Goal: Information Seeking & Learning: Find specific fact

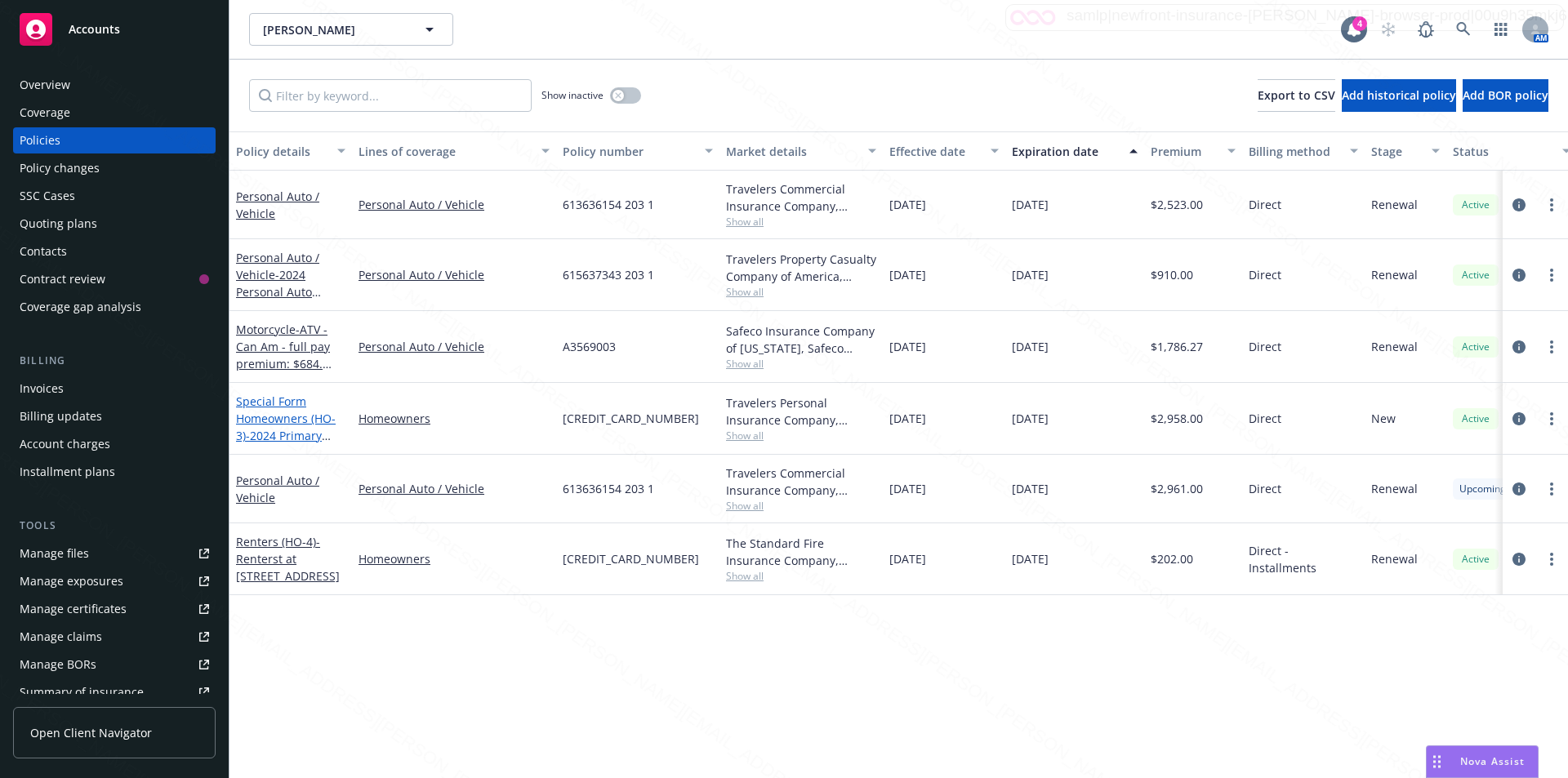
click at [266, 434] on span "- 2024 Primary Home - 2452 SOUCHAK DR LAKE HAVASU CITY AZ 86406-8319" at bounding box center [288, 461] width 104 height 67
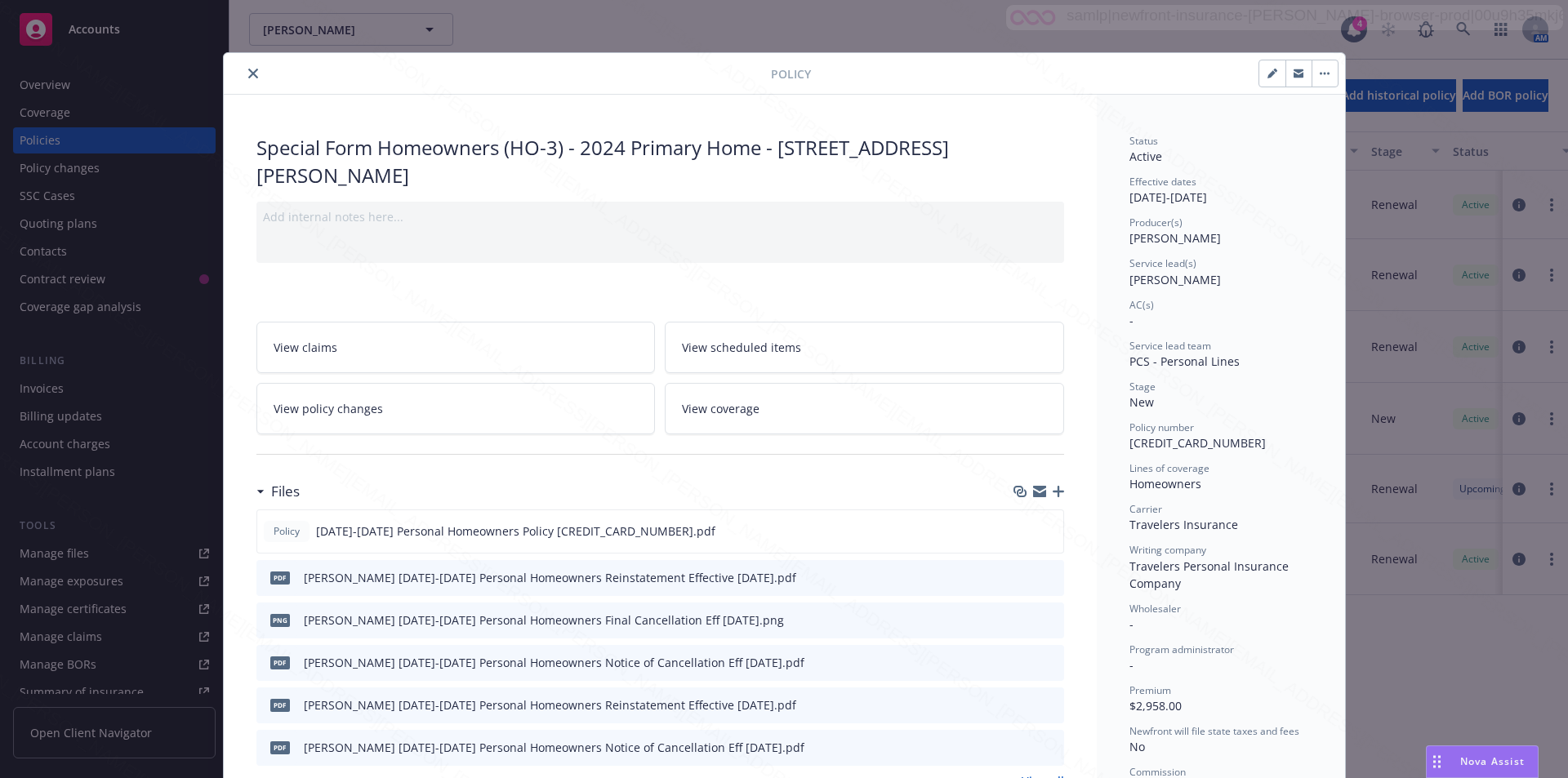
click at [248, 75] on icon "close" at bounding box center [252, 73] width 9 height 9
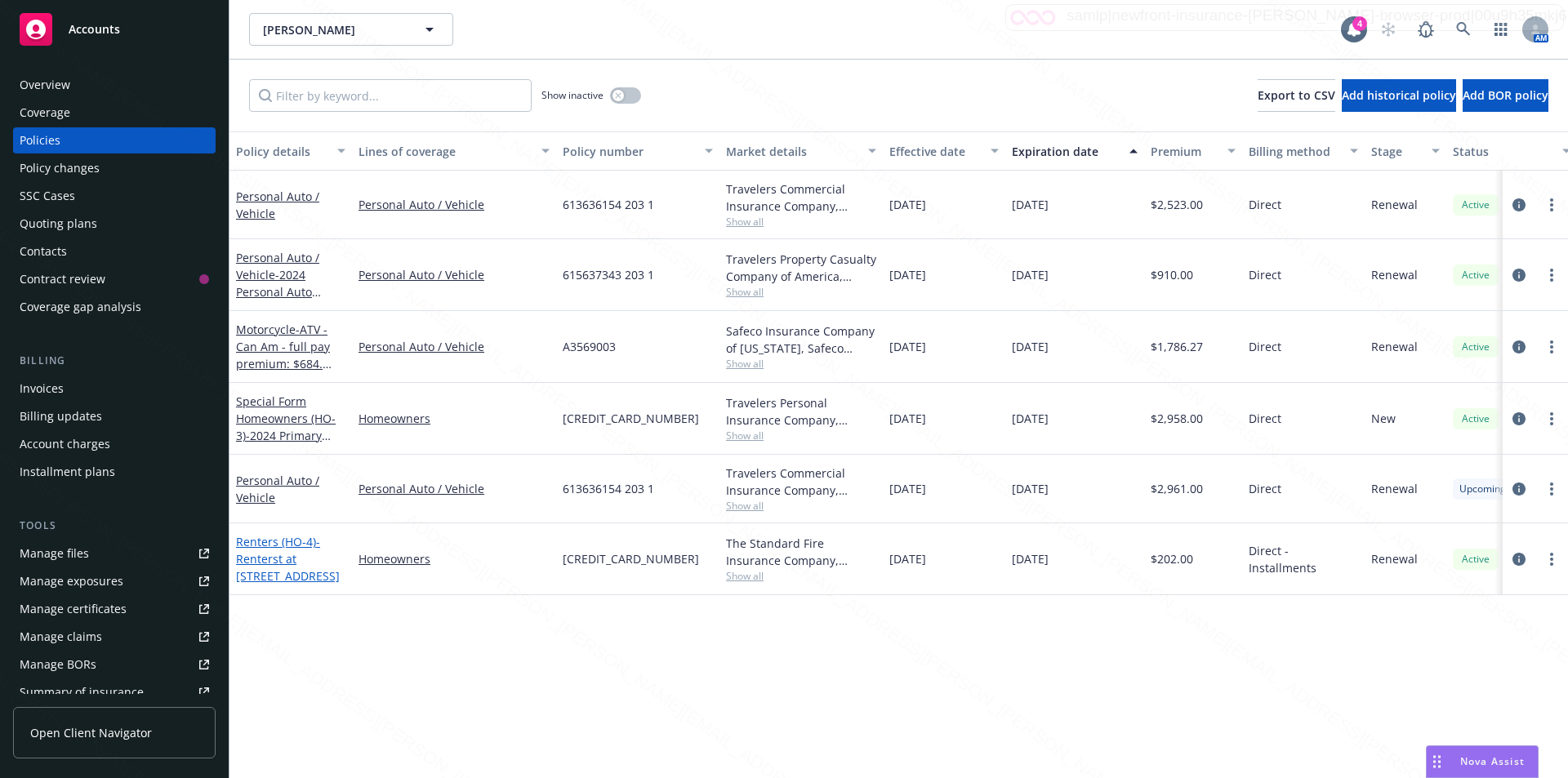
click at [294, 559] on span "- Renterst at 5208 Seashore Dr. Apartment A Newort Beach CA 92663" at bounding box center [288, 558] width 104 height 50
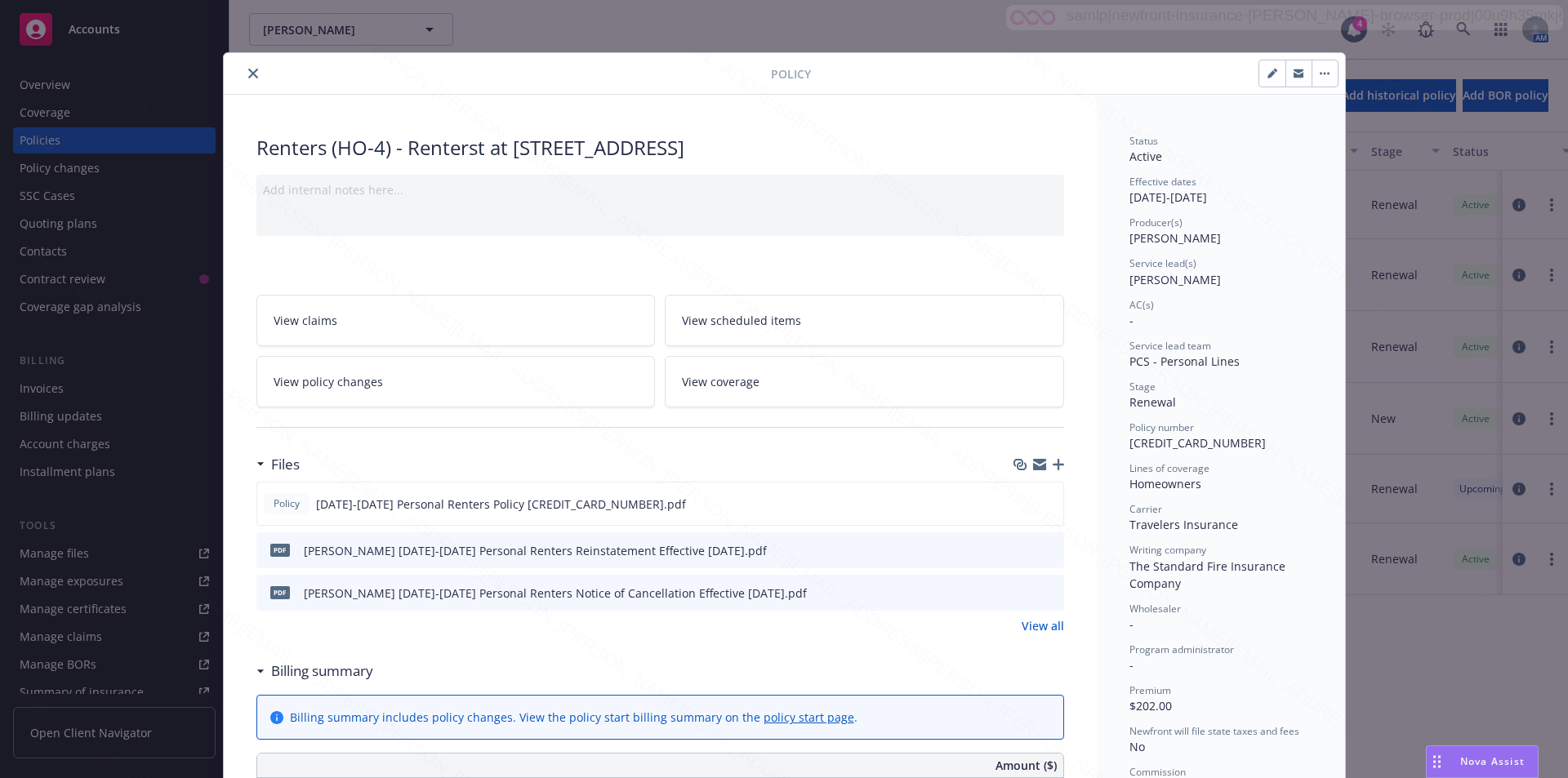
click at [248, 75] on icon "close" at bounding box center [252, 73] width 9 height 9
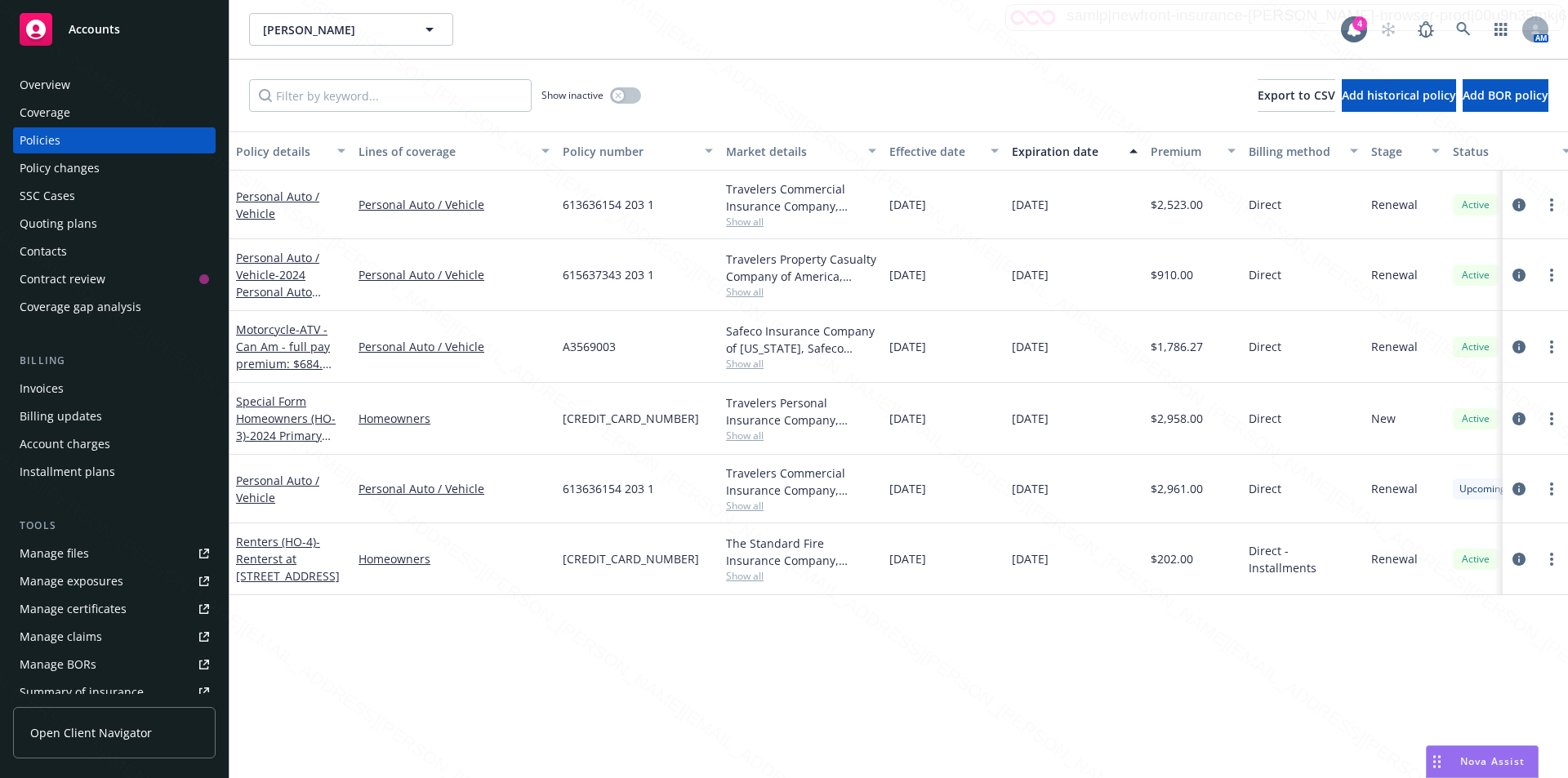
click at [41, 80] on div "Overview" at bounding box center [45, 85] width 51 height 26
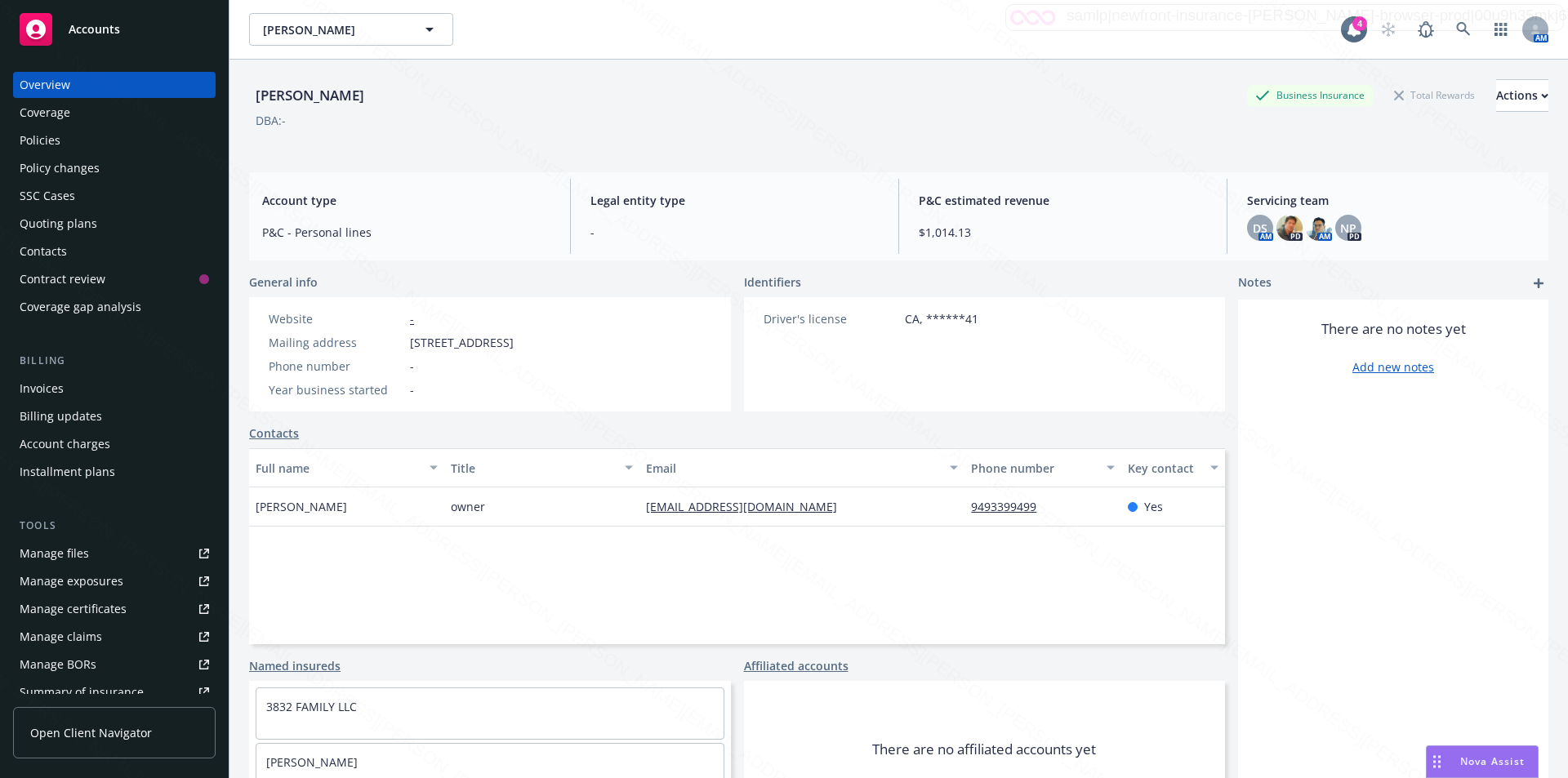
click at [54, 142] on div "Policies" at bounding box center [40, 140] width 41 height 26
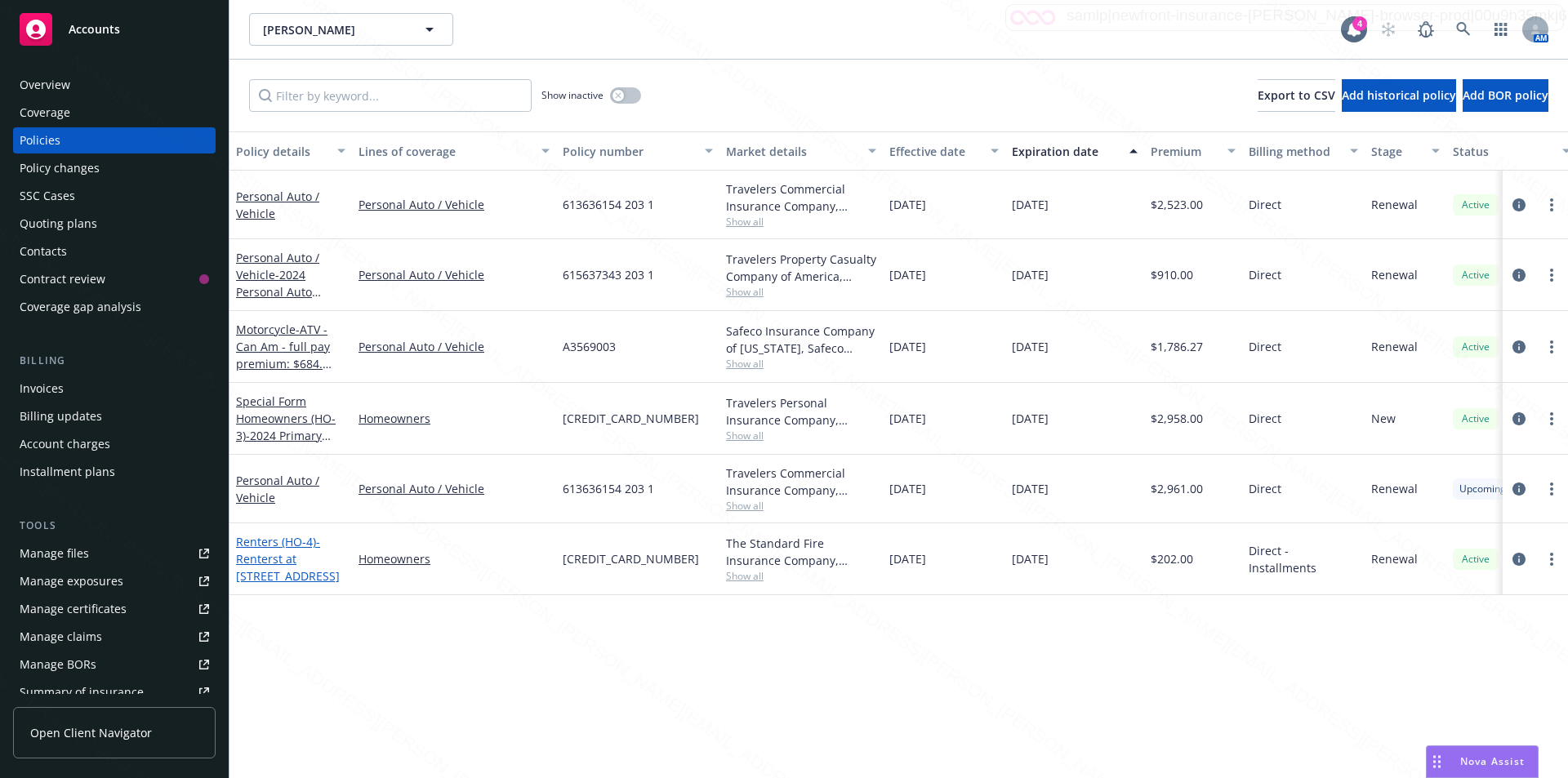
click at [285, 560] on span "- Renterst at 5208 Seashore Dr. Apartment A Newort Beach CA 92663" at bounding box center [288, 558] width 104 height 50
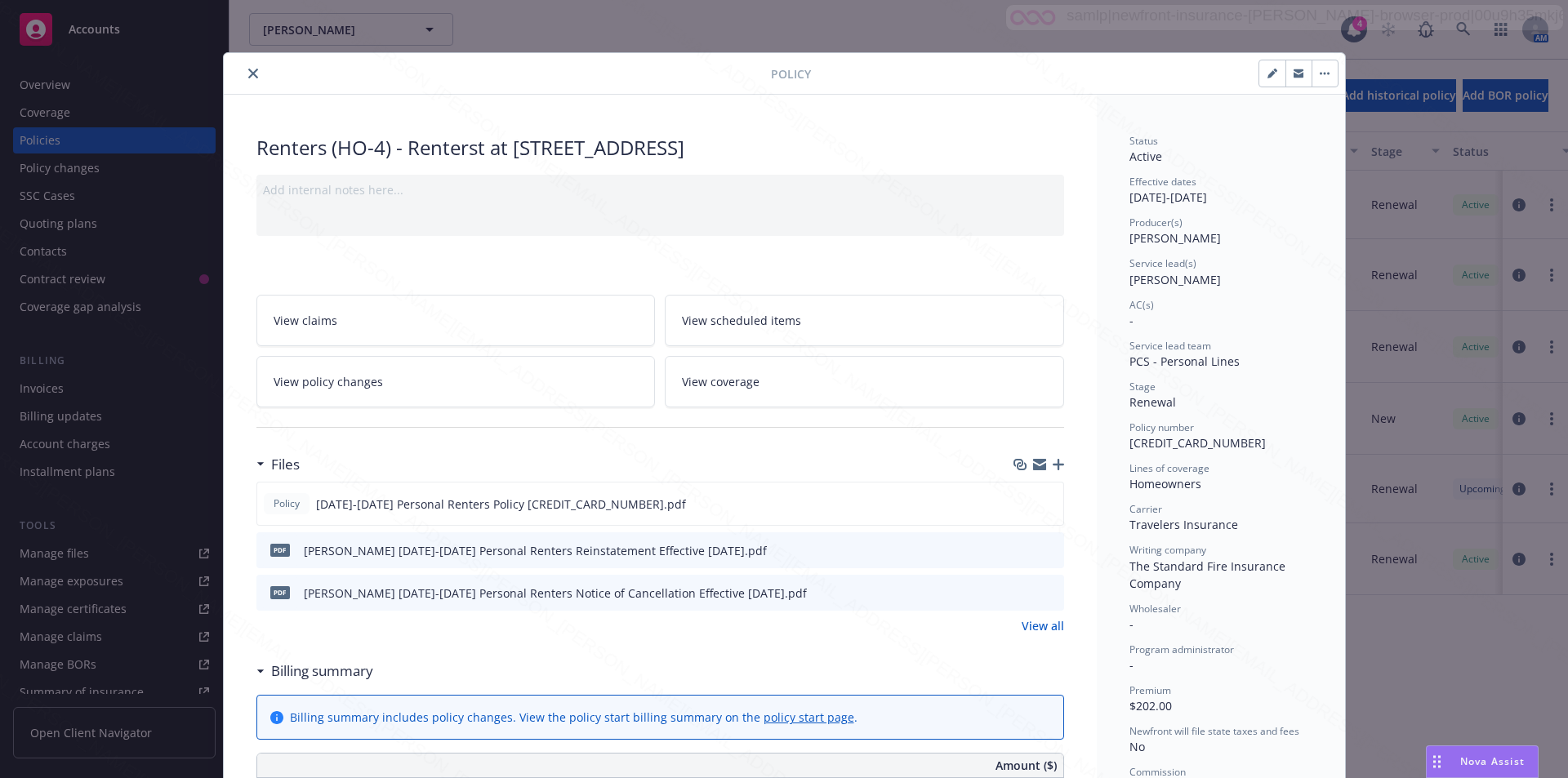
scroll to position [49, 0]
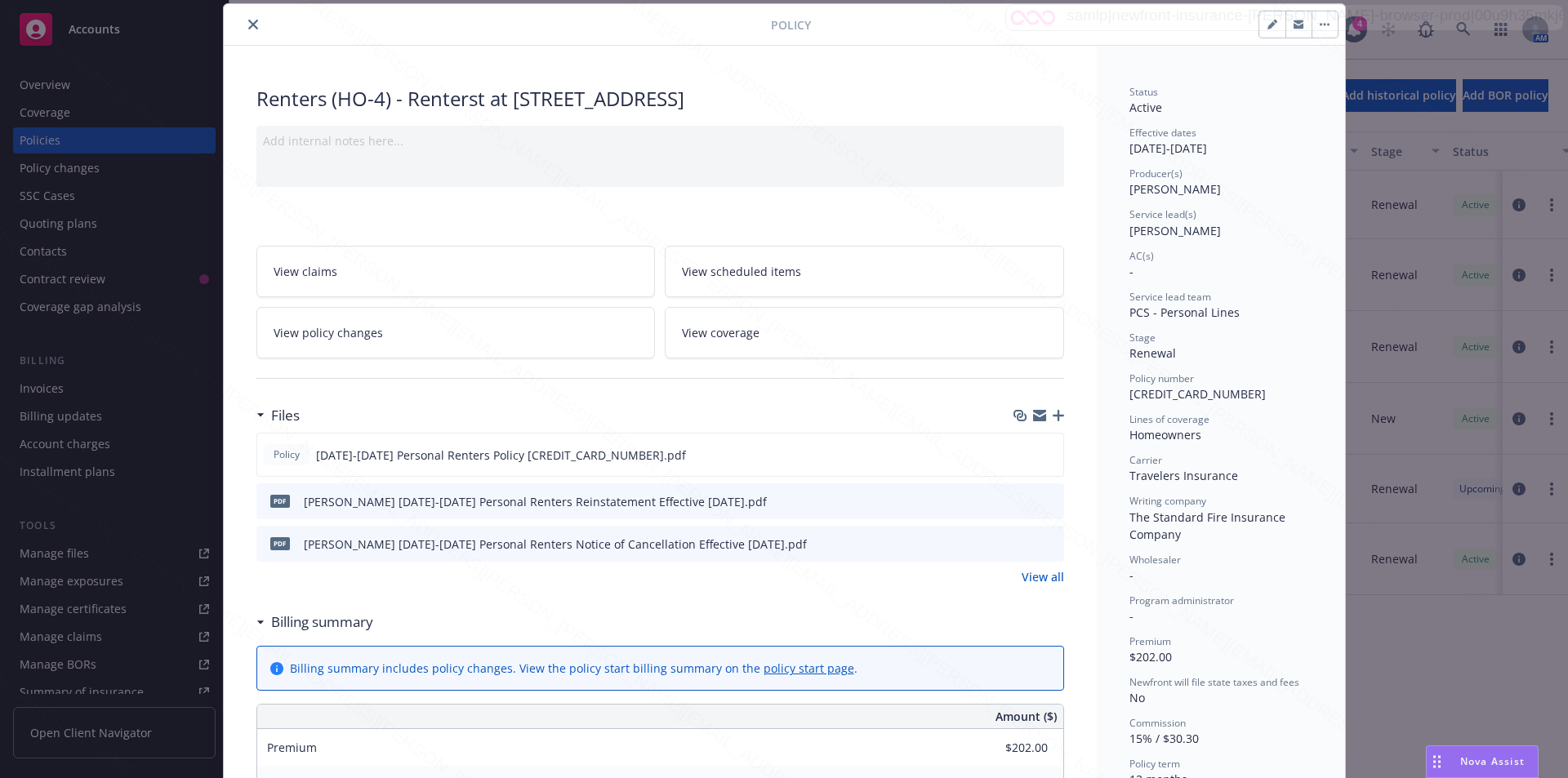
click at [248, 23] on icon "close" at bounding box center [252, 24] width 9 height 9
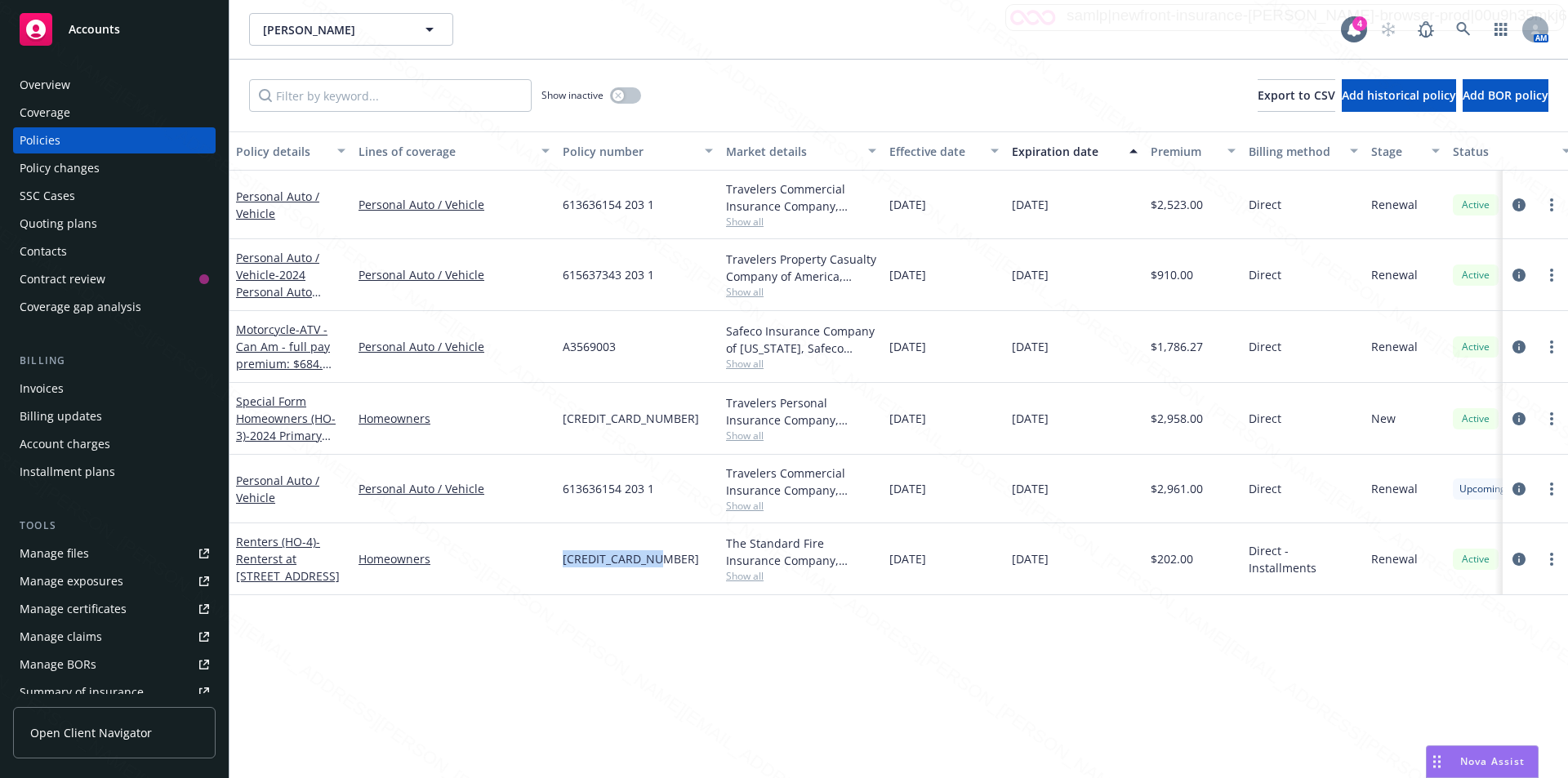
drag, startPoint x: 656, startPoint y: 561, endPoint x: 558, endPoint y: 558, distance: 98.0
click at [558, 558] on div "613636153 634 1" at bounding box center [638, 559] width 163 height 72
click at [619, 591] on div "613636153 634 1" at bounding box center [638, 559] width 163 height 72
click at [605, 665] on div "Policy details Lines of coverage Policy number Market details Effective date Ex…" at bounding box center [898, 454] width 1338 height 646
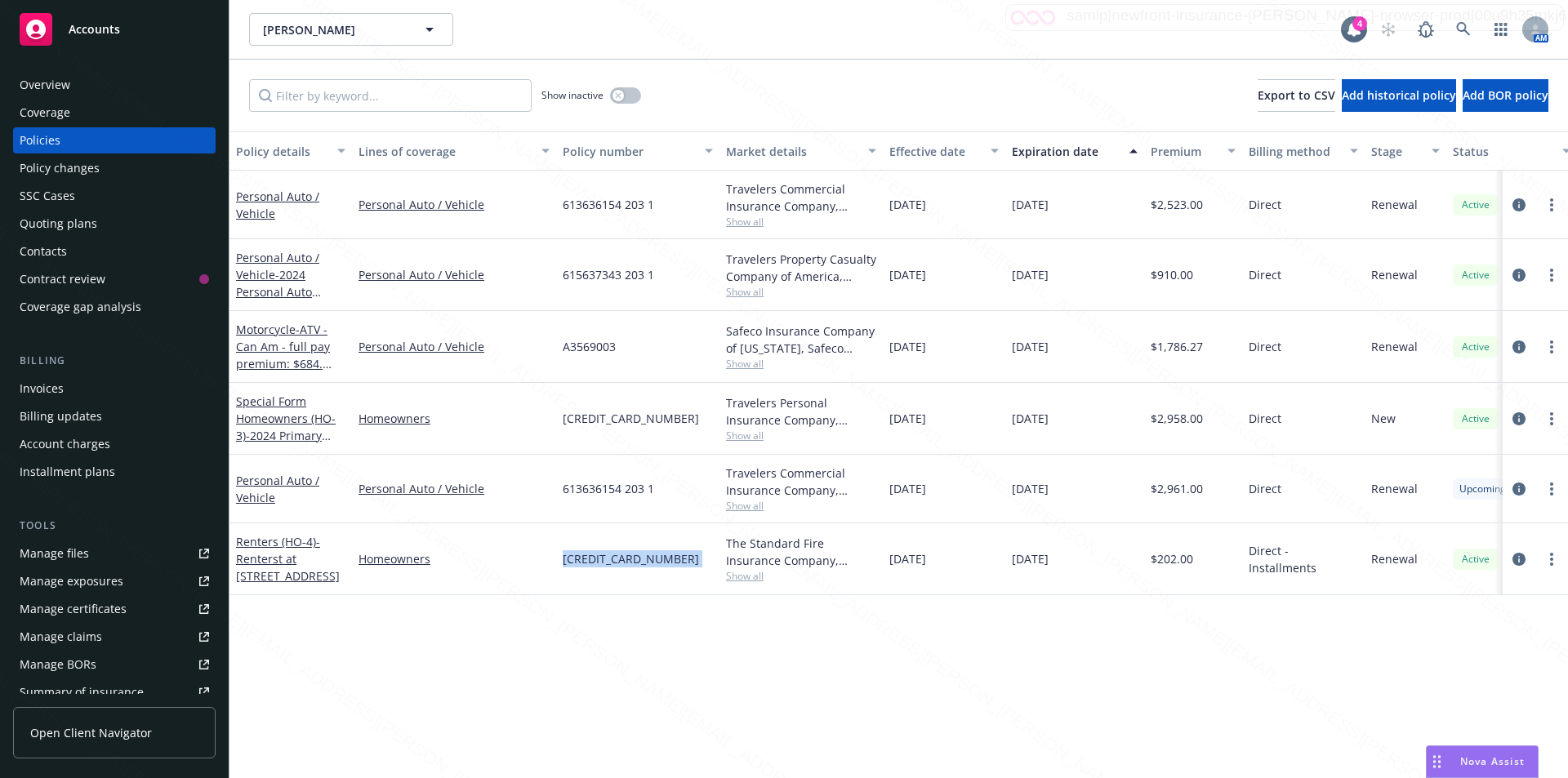
click at [604, 664] on div "Policy details Lines of coverage Policy number Market details Effective date Ex…" at bounding box center [898, 454] width 1338 height 646
click at [727, 81] on div "Show inactive Export to CSV Add historical policy Add BOR policy" at bounding box center [898, 95] width 1338 height 72
click at [63, 90] on div "Overview" at bounding box center [45, 85] width 51 height 26
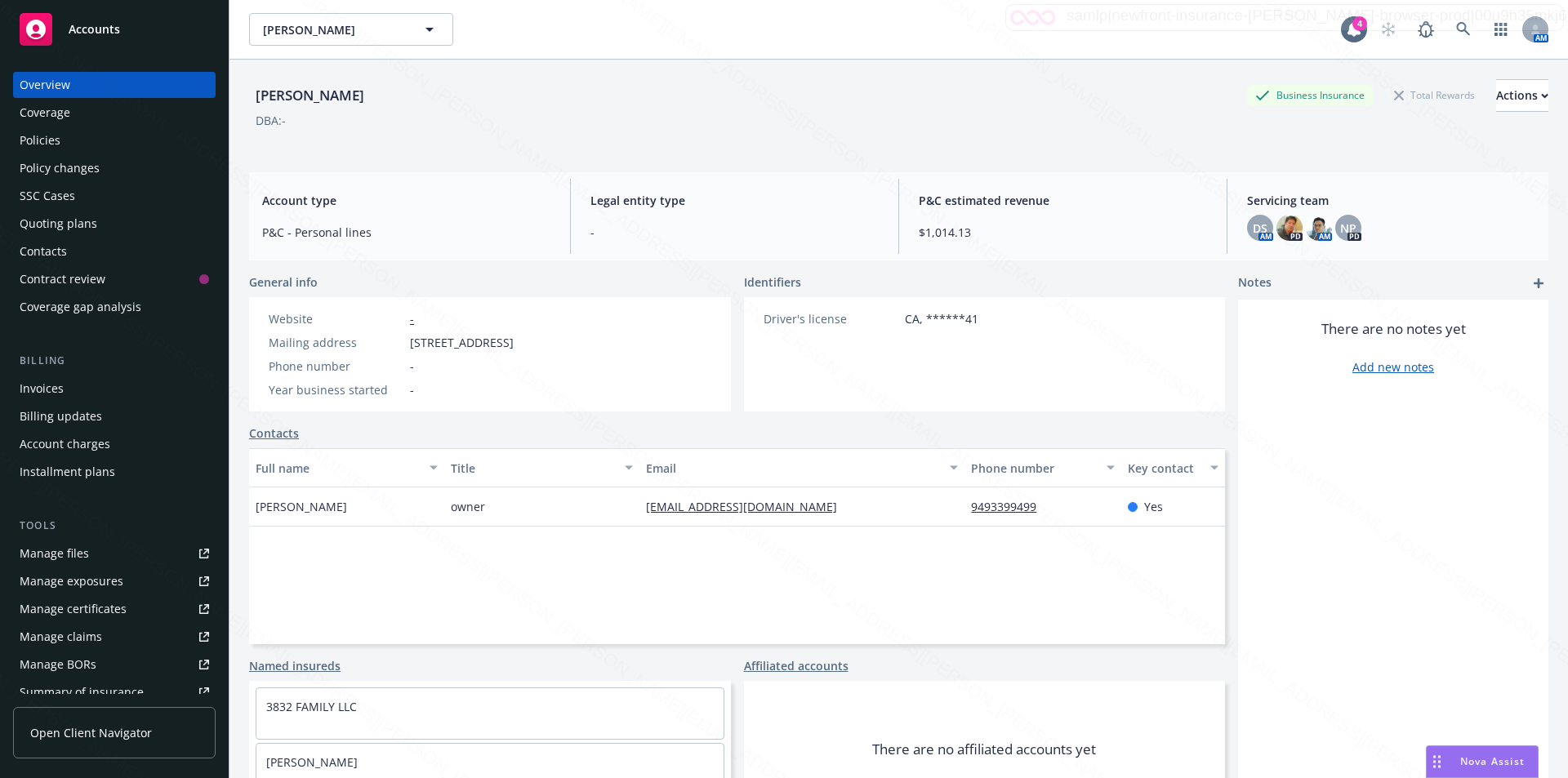
drag, startPoint x: 411, startPoint y: 345, endPoint x: 697, endPoint y: 341, distance: 286.0
click at [533, 341] on div "Website - Mailing address 5208 Seashore Dr. Apt#A, Newport Beach, CA, 92663 Pho…" at bounding box center [390, 353] width 284 height 114
copy span "5208 Seashore Dr. Apt#A, Newport Beach, CA, 92663"
click at [79, 556] on div "Manage files" at bounding box center [54, 553] width 70 height 26
click at [1041, 511] on div "9493399499" at bounding box center [1043, 507] width 156 height 39
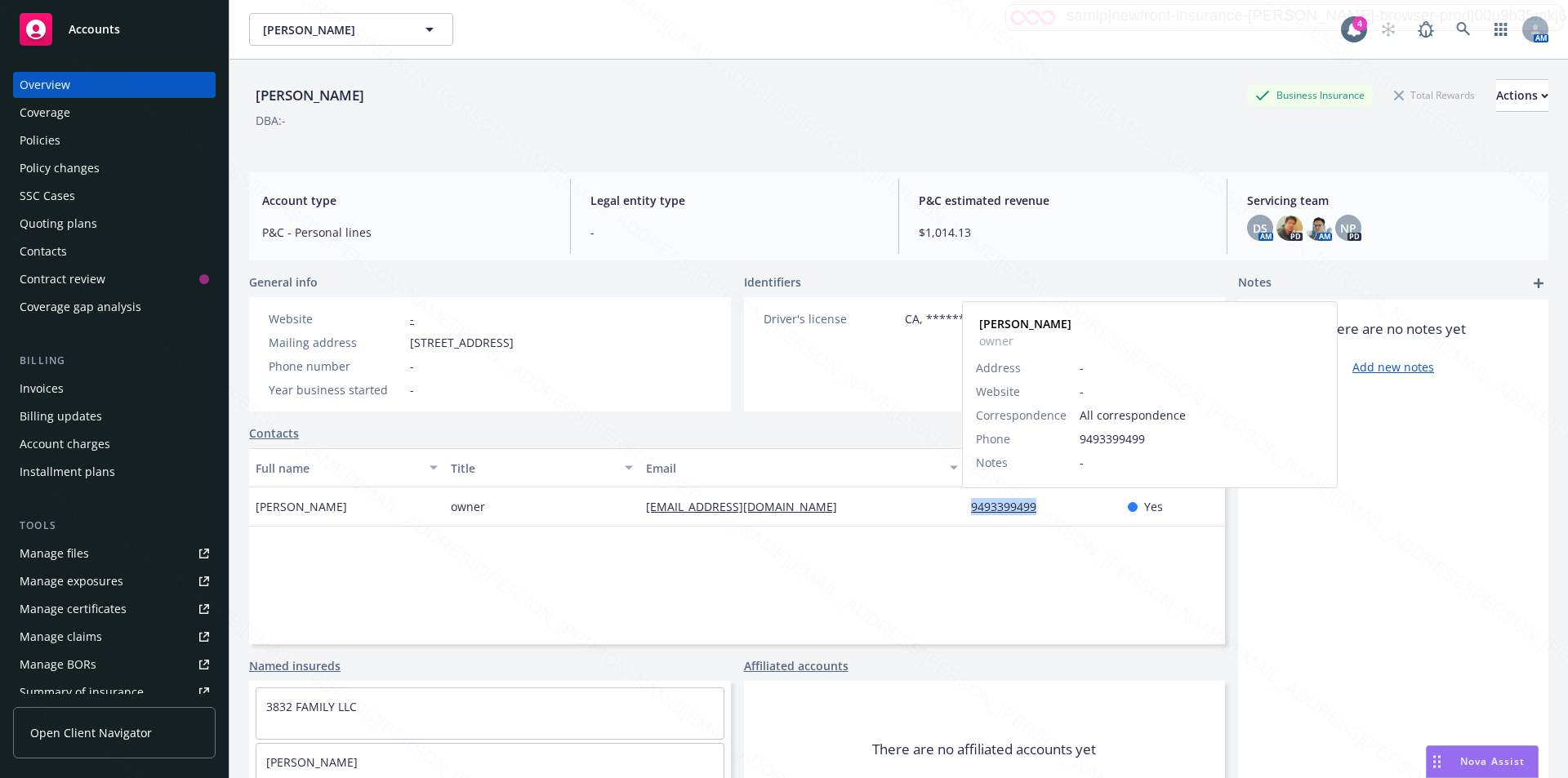
drag, startPoint x: 953, startPoint y: 507, endPoint x: 1033, endPoint y: 506, distance: 80.0
click at [1033, 506] on div "Marc Duda owner accounting@3832familyllc.com 9493399499 Marc Duda owner Address…" at bounding box center [736, 507] width 976 height 39
copy div "9493399499"
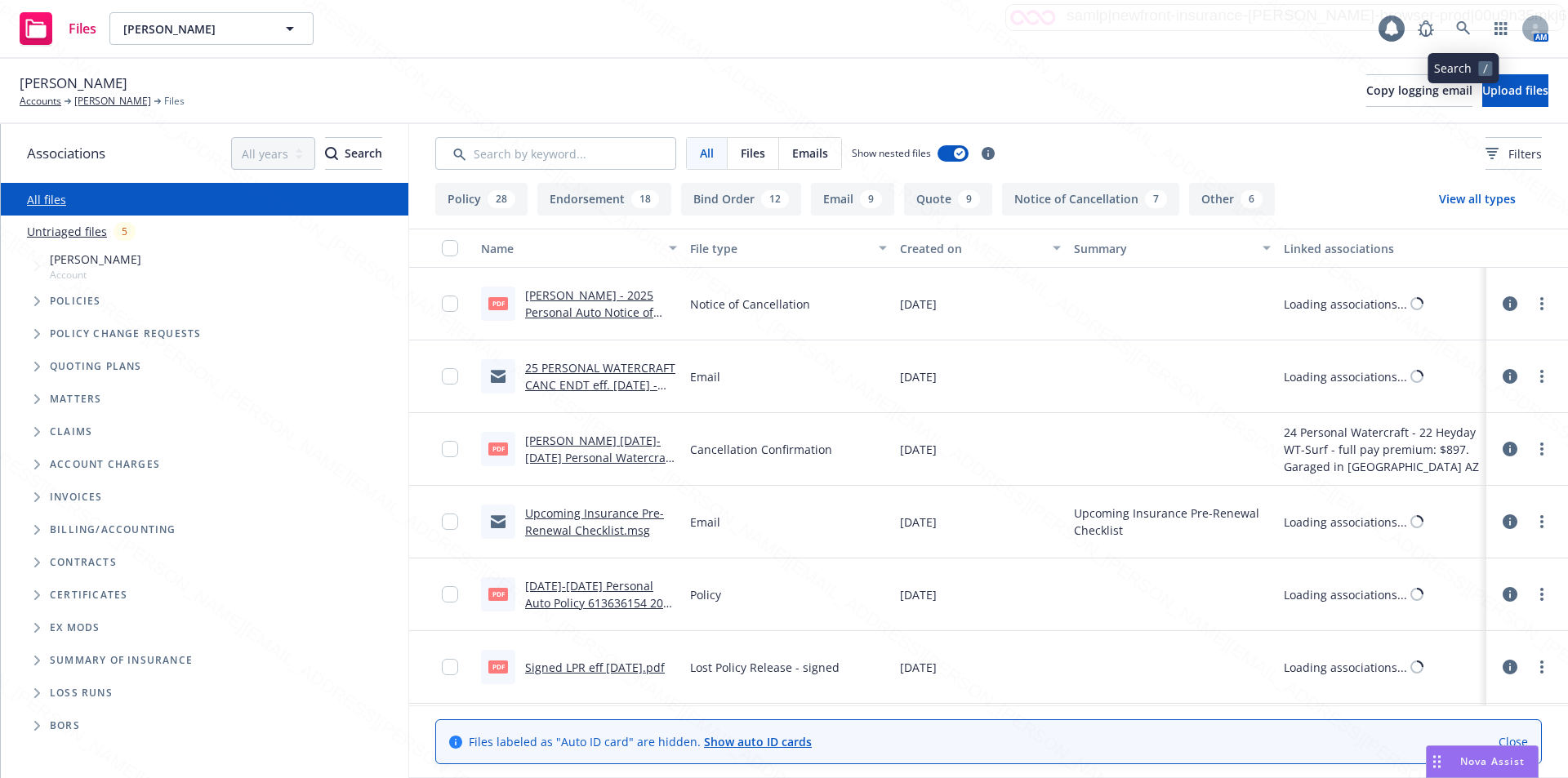
click at [1459, 30] on icon at bounding box center [1462, 28] width 14 height 14
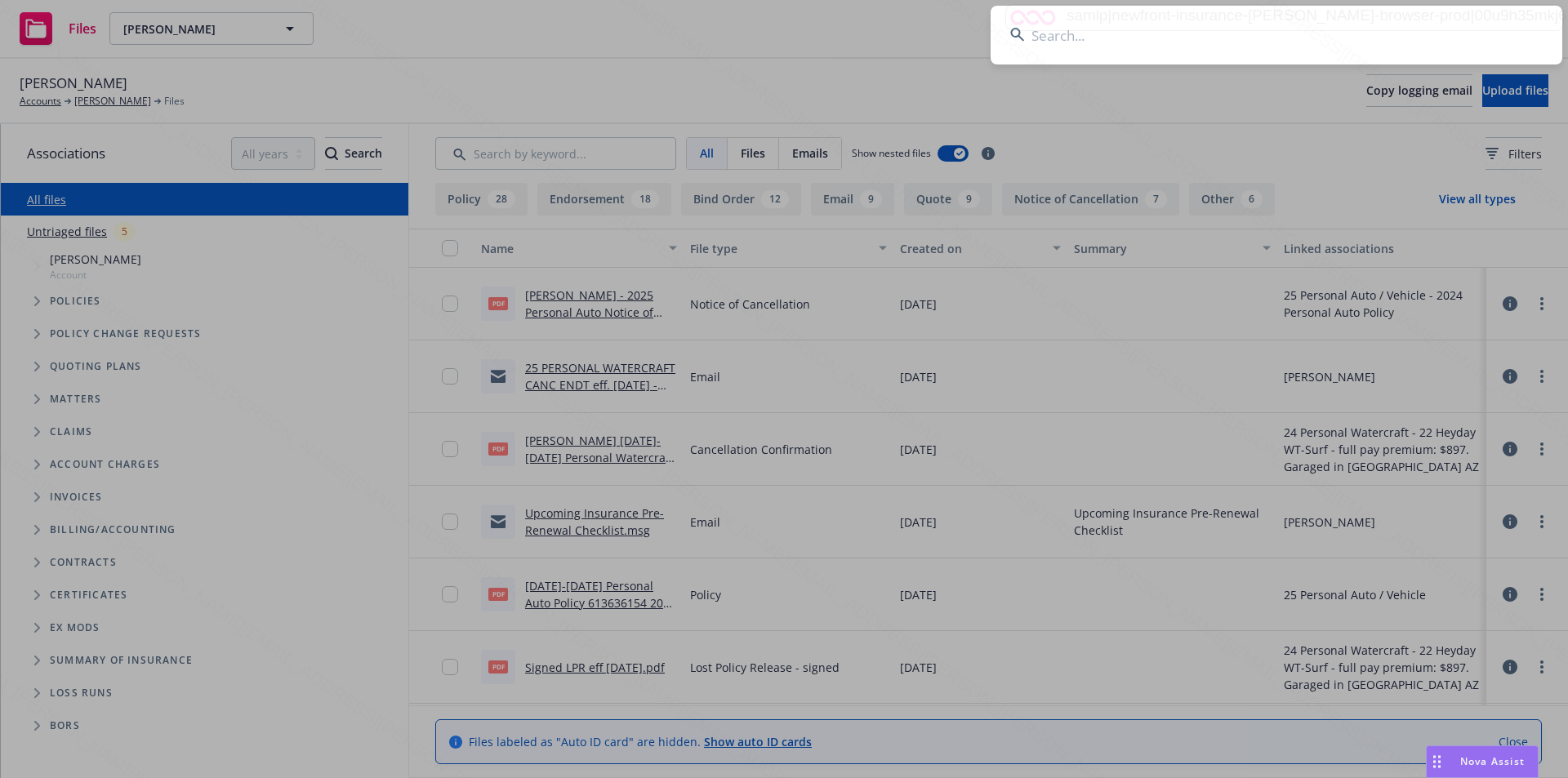
type input "[PERSON_NAME] & [PERSON_NAME]"
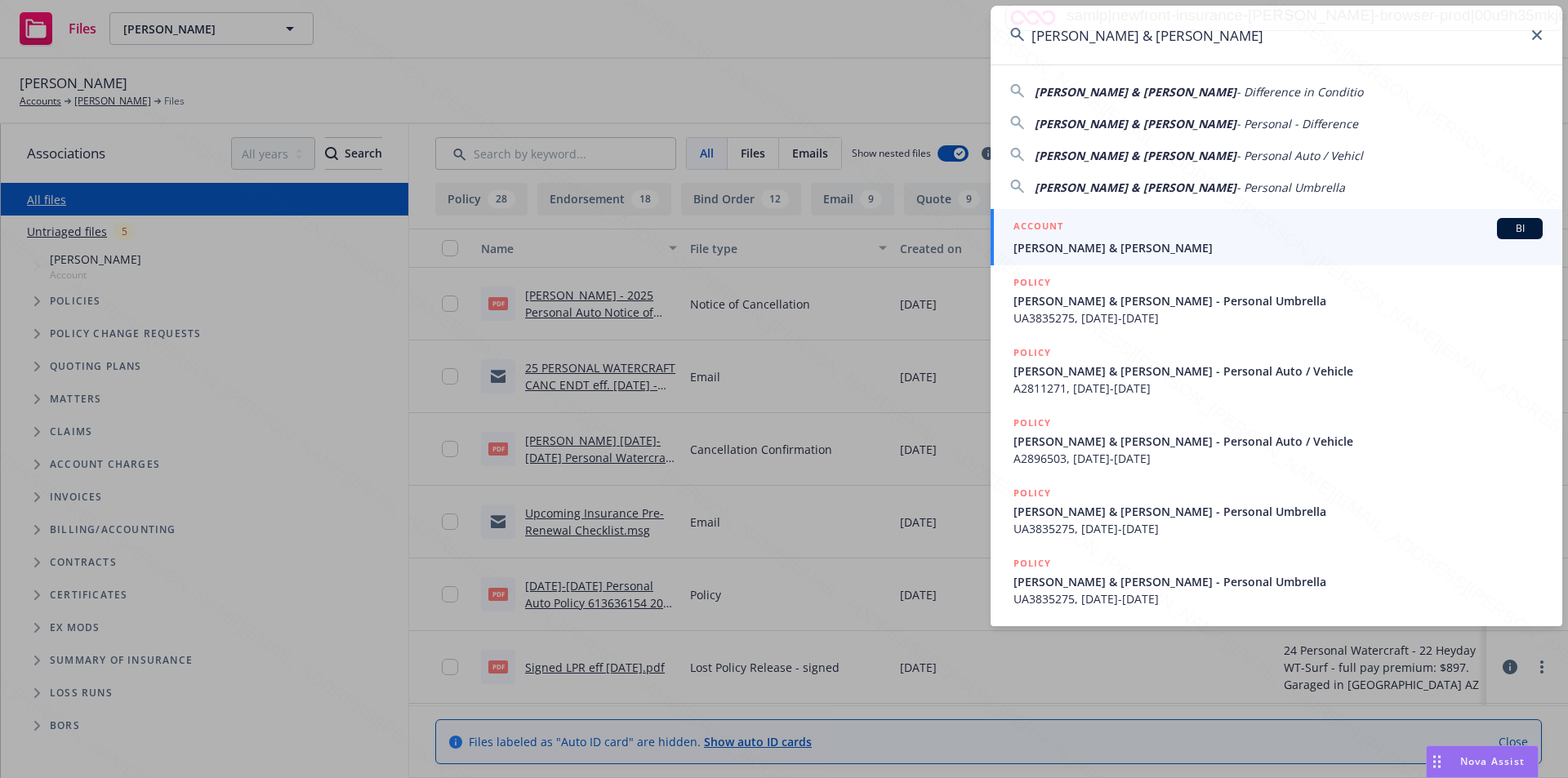
click at [1066, 243] on span "[PERSON_NAME] & [PERSON_NAME]" at bounding box center [1278, 248] width 529 height 17
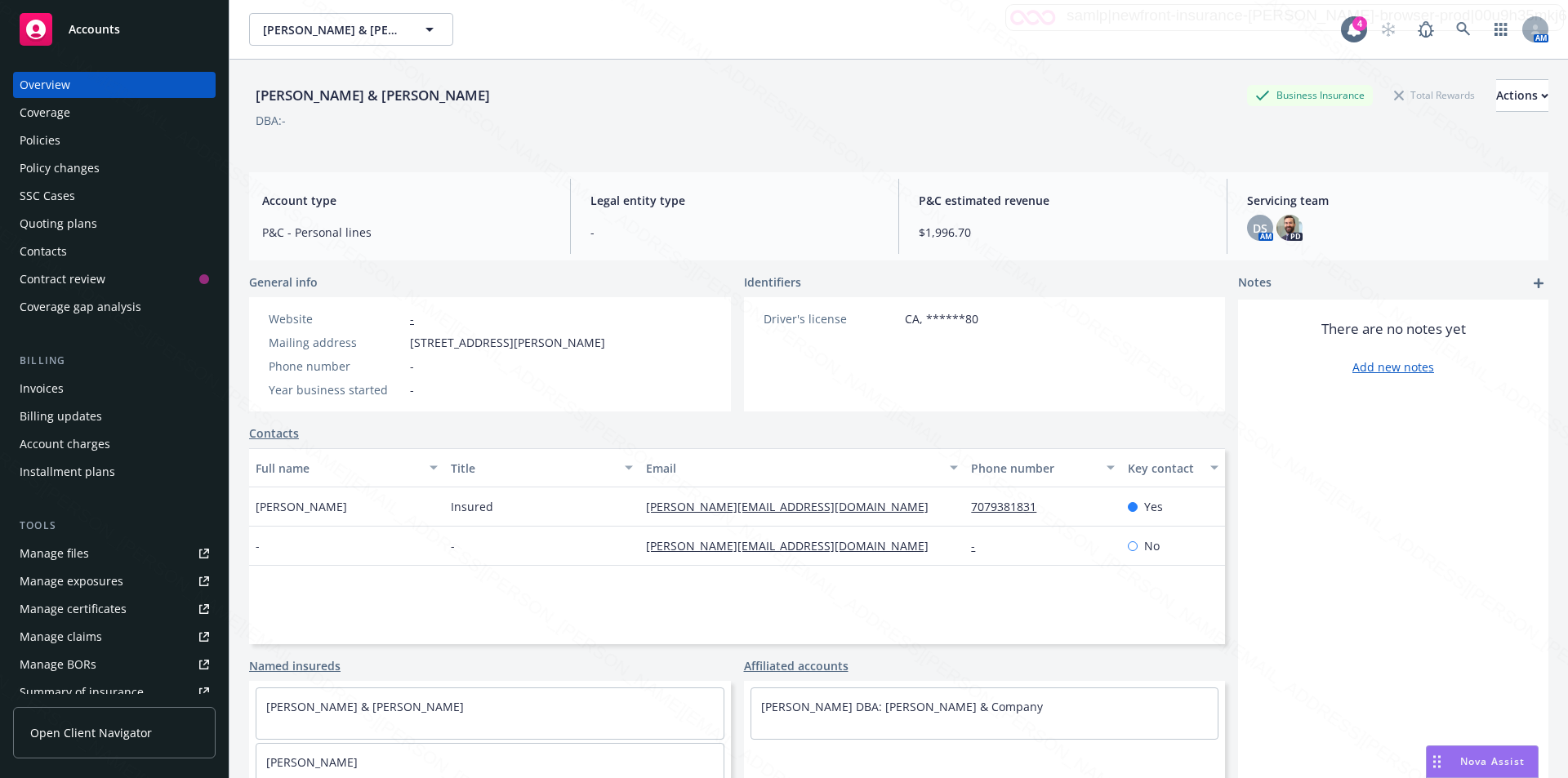
click at [47, 142] on div "Policies" at bounding box center [40, 140] width 41 height 26
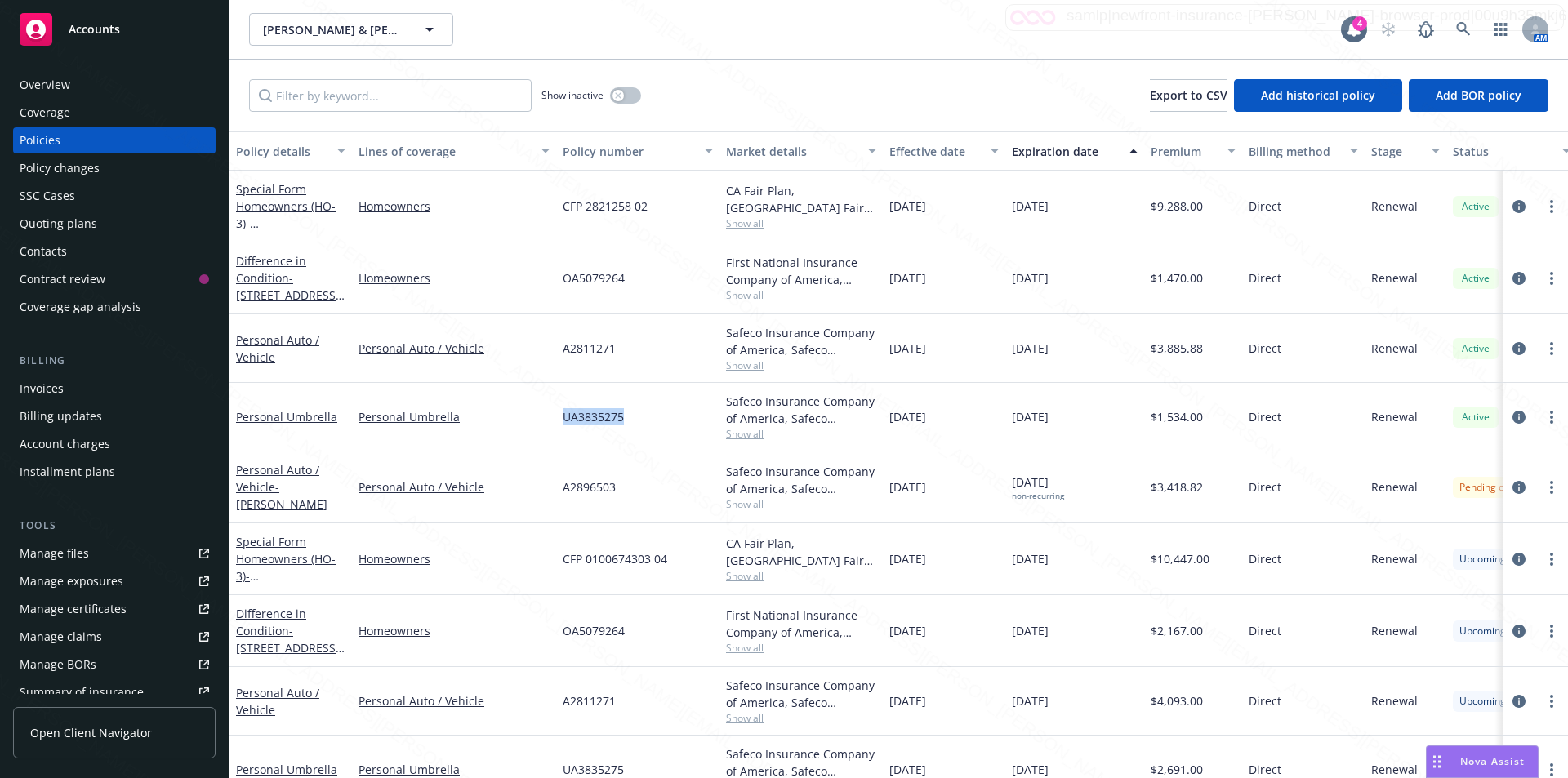
drag, startPoint x: 625, startPoint y: 421, endPoint x: 581, endPoint y: 421, distance: 44.0
click at [562, 415] on div "UA3835275" at bounding box center [638, 417] width 163 height 69
copy span "UA3835275"
click at [627, 281] on div "OA5079264" at bounding box center [638, 279] width 163 height 72
drag, startPoint x: 560, startPoint y: 278, endPoint x: 649, endPoint y: 274, distance: 89.1
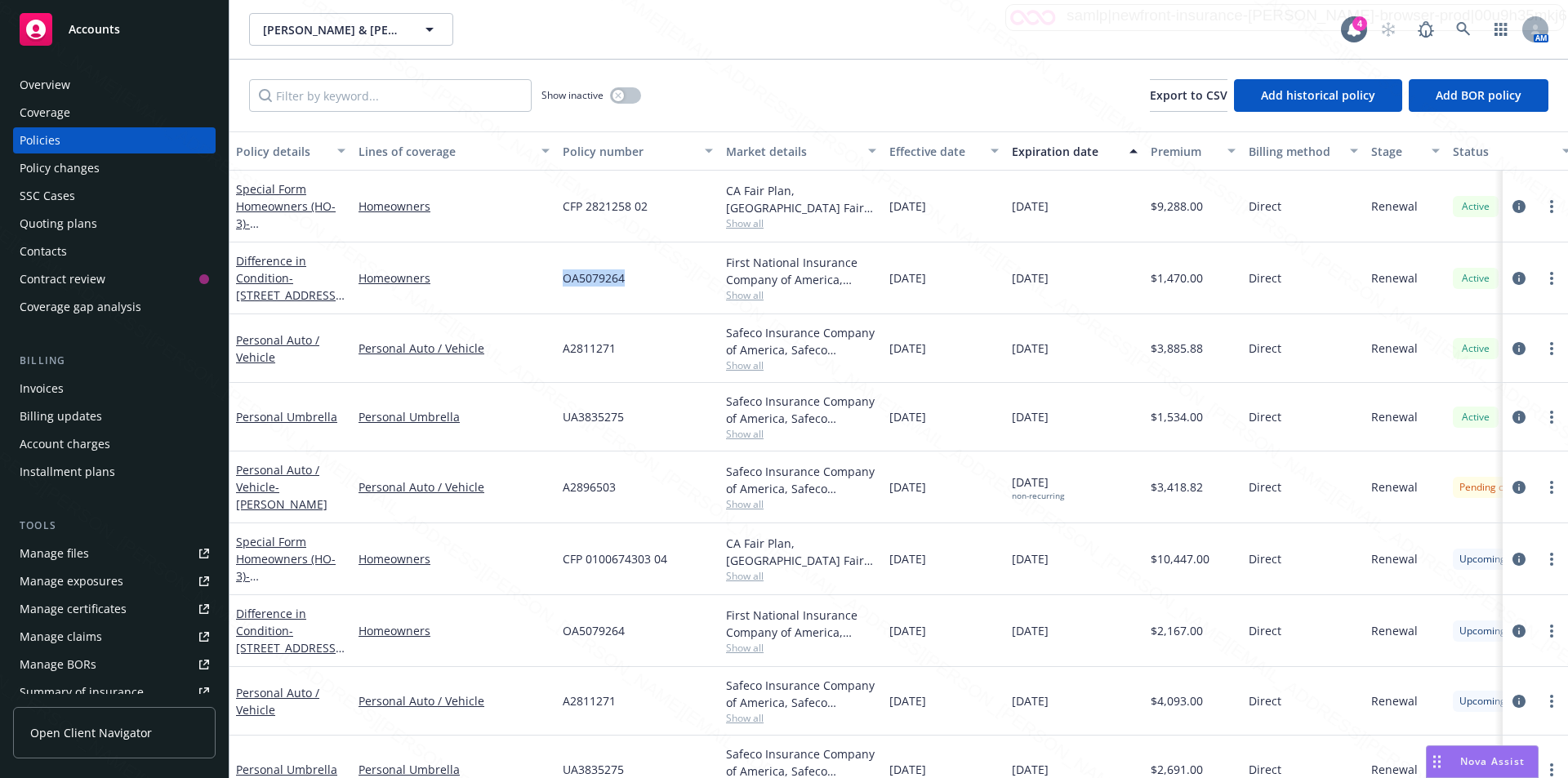
click at [649, 274] on div "OA5079264" at bounding box center [638, 279] width 163 height 72
click at [618, 297] on div "OA5079264" at bounding box center [638, 279] width 163 height 72
drag, startPoint x: 630, startPoint y: 280, endPoint x: 560, endPoint y: 275, distance: 70.2
click at [560, 275] on div "OA5079264" at bounding box center [638, 279] width 163 height 72
click at [713, 93] on div "Show inactive Export to CSV Add historical policy Add BOR policy" at bounding box center [898, 95] width 1338 height 72
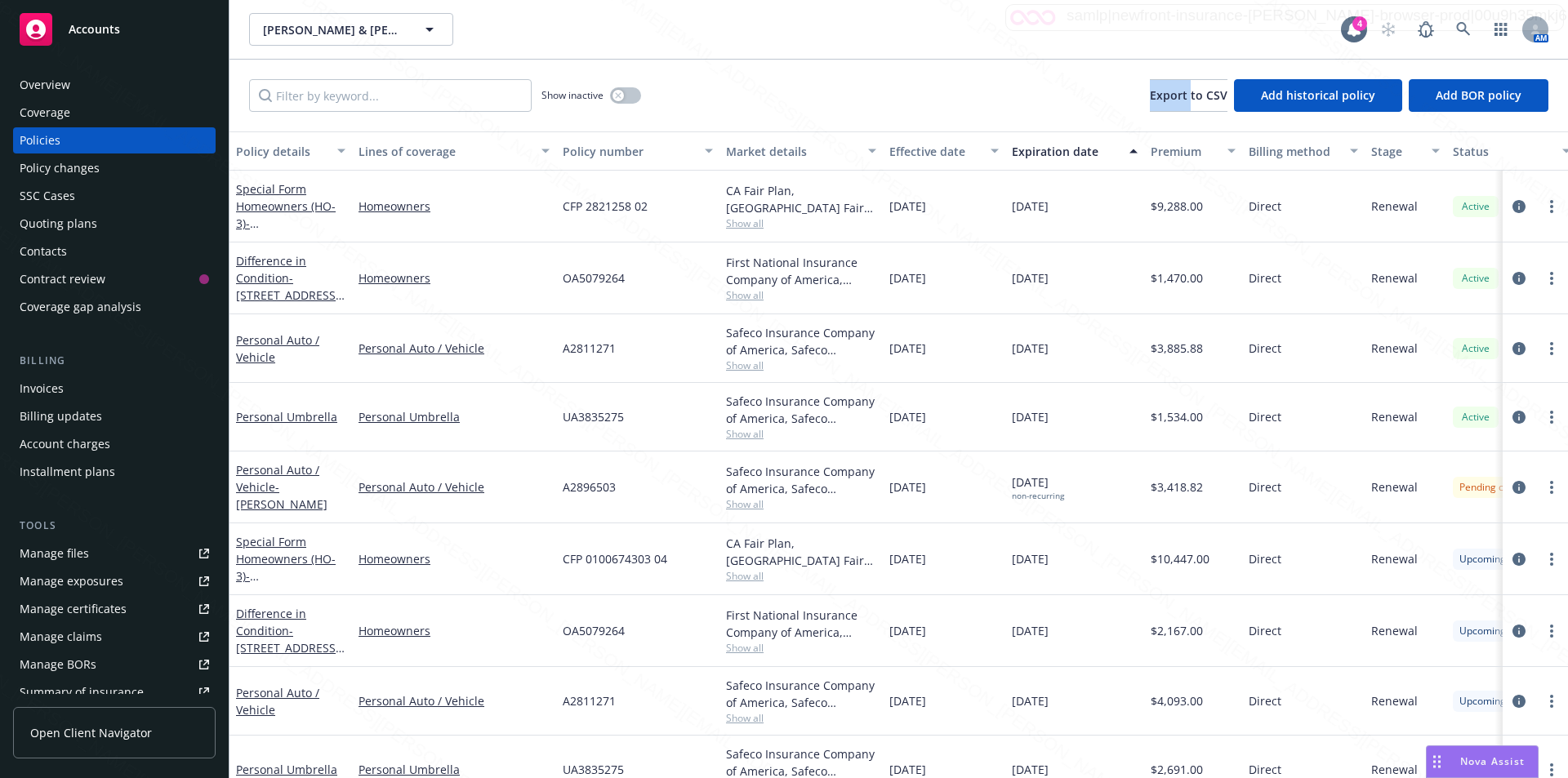
click at [713, 93] on div "Show inactive Export to CSV Add historical policy Add BOR policy" at bounding box center [898, 95] width 1338 height 72
click at [681, 60] on div "Show inactive Export to CSV Add historical policy Add BOR policy" at bounding box center [898, 95] width 1338 height 72
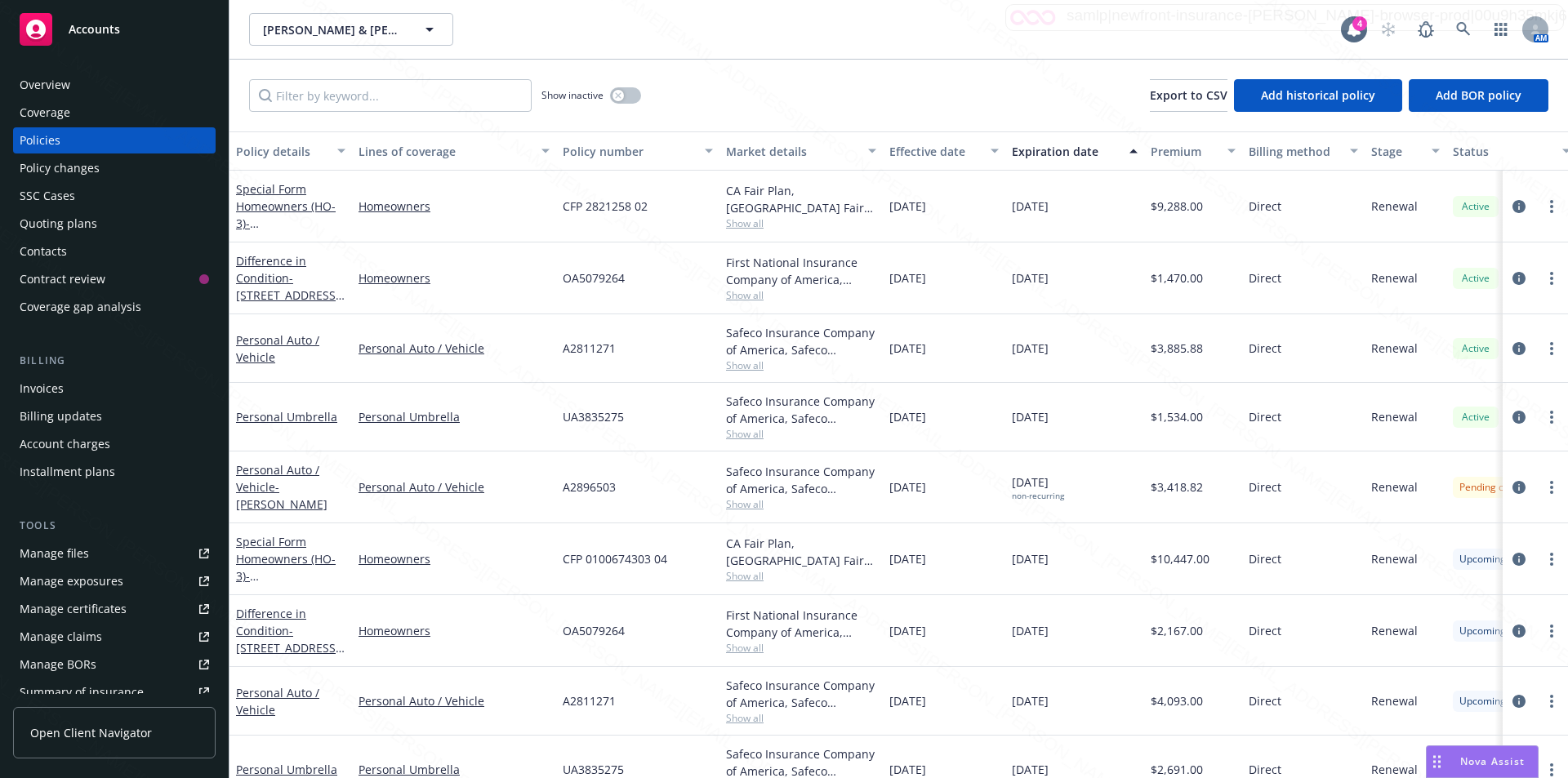
click at [680, 58] on div "[PERSON_NAME] & [PERSON_NAME], [PERSON_NAME] & [PERSON_NAME] 4 AM" at bounding box center [898, 29] width 1338 height 59
click at [696, 86] on div "Show inactive Export to CSV Add historical policy Add BOR policy" at bounding box center [898, 95] width 1338 height 72
click at [680, 51] on div "[PERSON_NAME] & [PERSON_NAME], [PERSON_NAME] & [PERSON_NAME] 4 AM" at bounding box center [898, 29] width 1338 height 58
click at [695, 82] on div "Show inactive Export to CSV Add historical policy Add BOR policy" at bounding box center [898, 95] width 1338 height 72
click at [687, 45] on div "[PERSON_NAME] & [PERSON_NAME], [PERSON_NAME] & [PERSON_NAME] 4 AM" at bounding box center [898, 29] width 1338 height 58
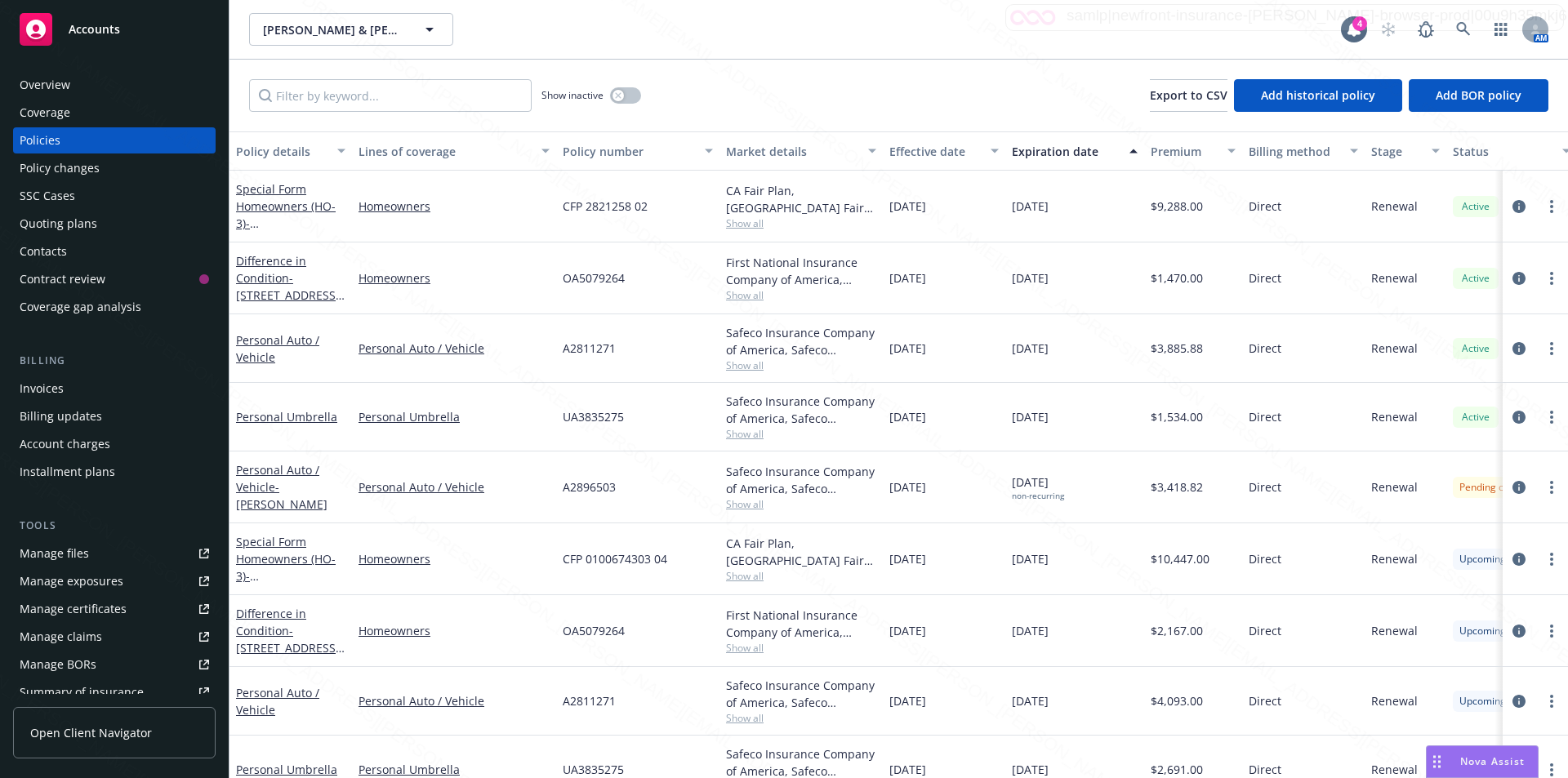
click at [698, 74] on div "Show inactive Export to CSV Add historical policy Add BOR policy" at bounding box center [898, 95] width 1338 height 72
click at [684, 40] on div "[PERSON_NAME] & [PERSON_NAME], [PERSON_NAME] & [PERSON_NAME]" at bounding box center [795, 29] width 1092 height 33
click at [697, 77] on div "Show inactive Export to CSV Add historical policy Add BOR policy" at bounding box center [898, 95] width 1338 height 72
click at [684, 40] on div "[PERSON_NAME] & [PERSON_NAME], [PERSON_NAME] & [PERSON_NAME]" at bounding box center [795, 29] width 1092 height 33
click at [692, 78] on div "Show inactive Export to CSV Add historical policy Add BOR policy" at bounding box center [898, 95] width 1338 height 72
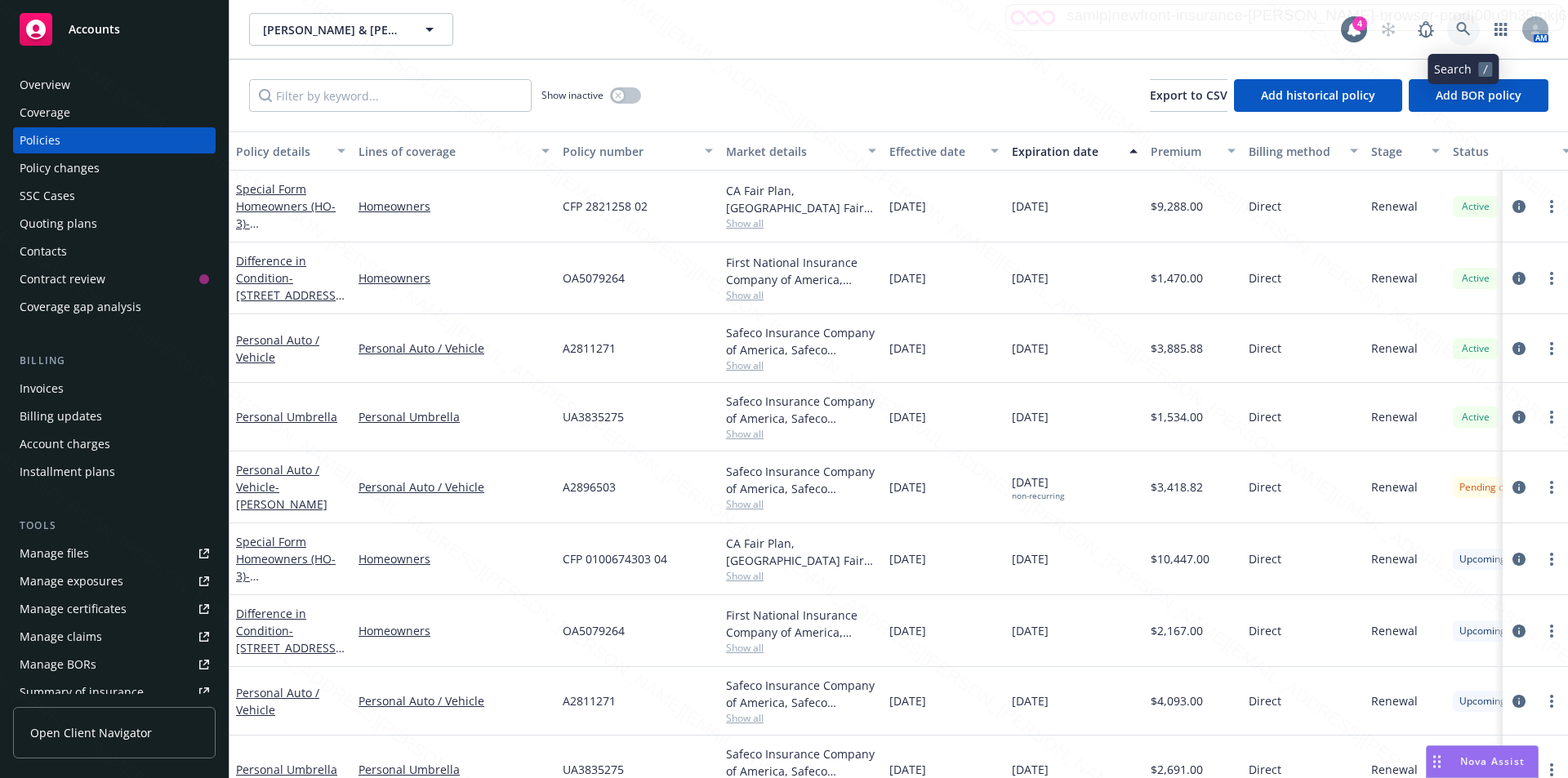
click at [1460, 25] on icon at bounding box center [1462, 29] width 15 height 15
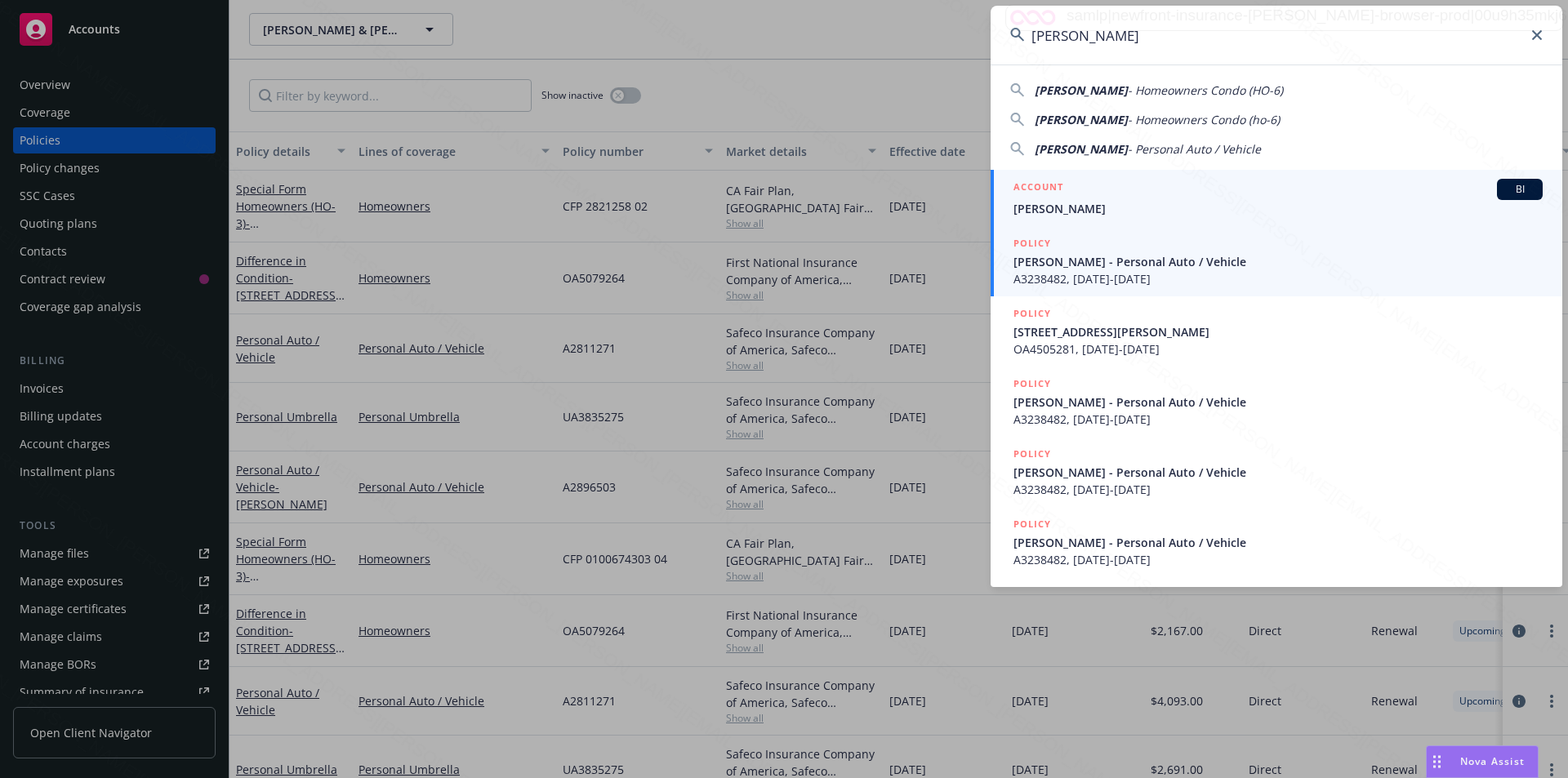
type input "[PERSON_NAME]"
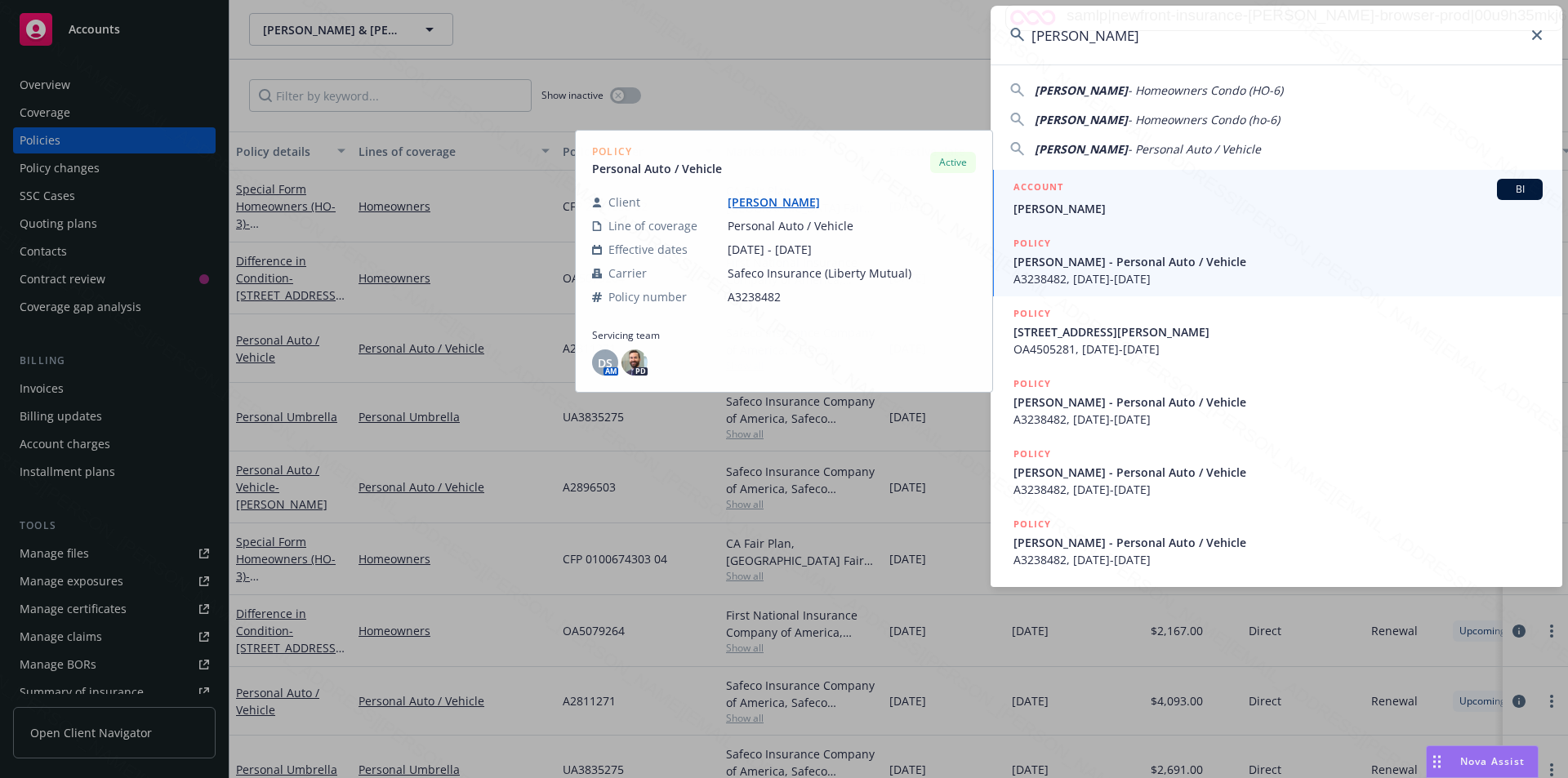
click at [1105, 205] on span "[PERSON_NAME]" at bounding box center [1278, 208] width 529 height 17
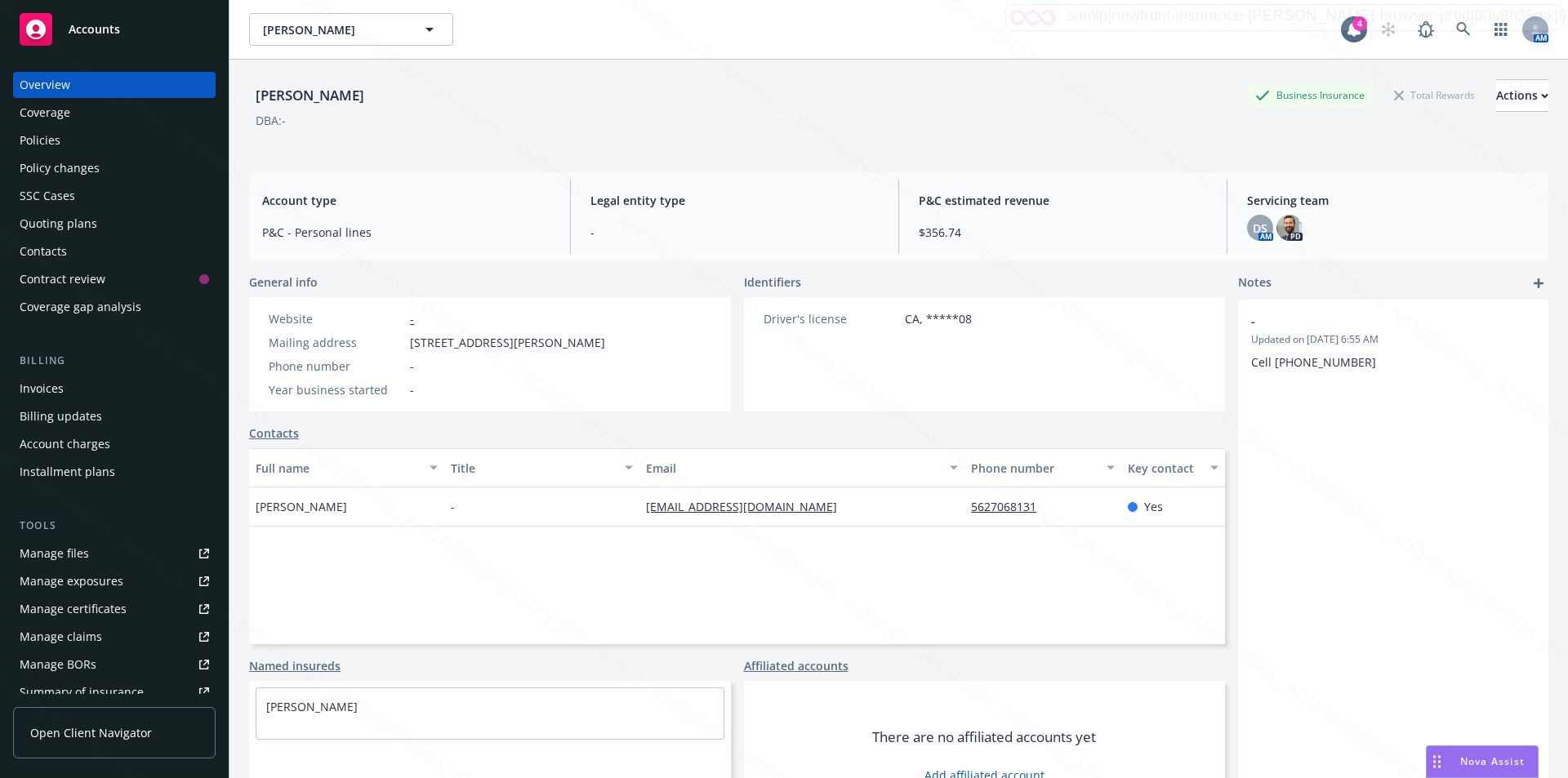
click at [64, 135] on div "Policies" at bounding box center [114, 140] width 190 height 26
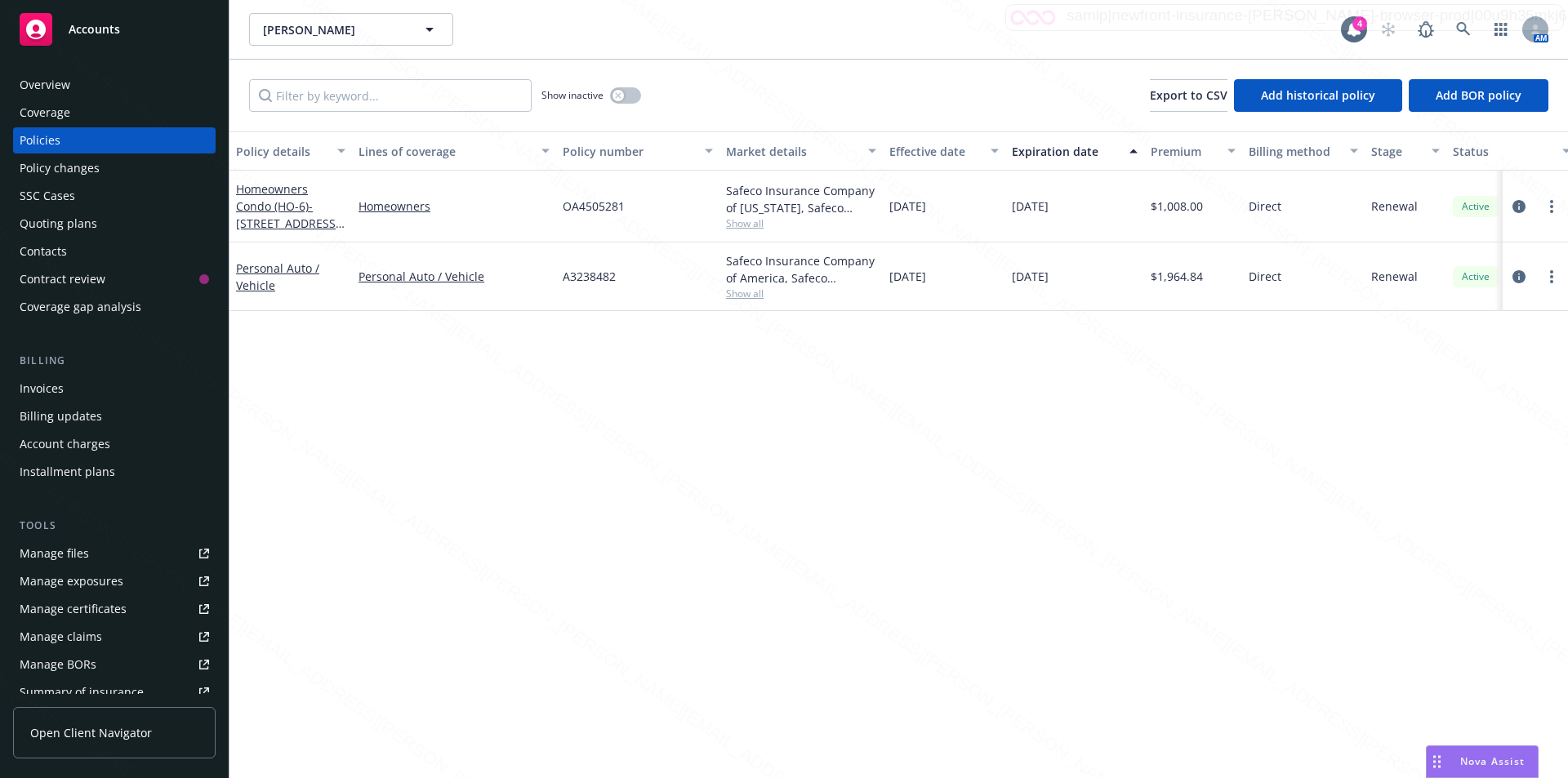
click at [1324, 419] on div "Policy details Lines of coverage Policy number Market details Effective date Ex…" at bounding box center [898, 454] width 1338 height 646
